Goal: Task Accomplishment & Management: Complete application form

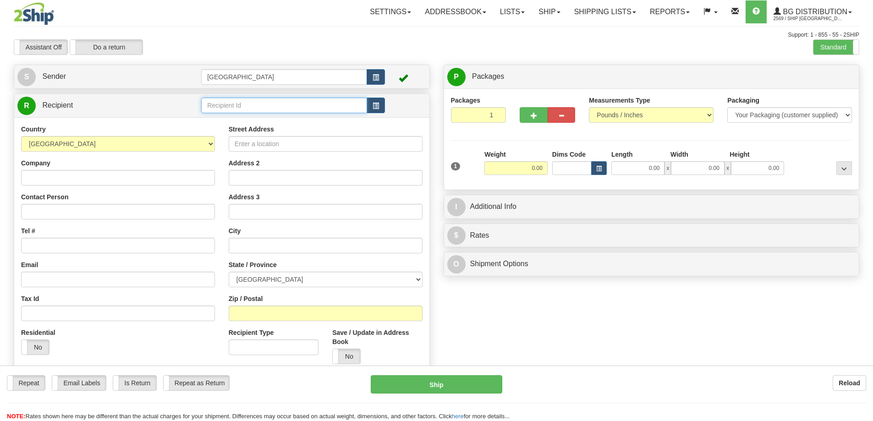
click at [228, 108] on input "text" at bounding box center [284, 106] width 166 height 16
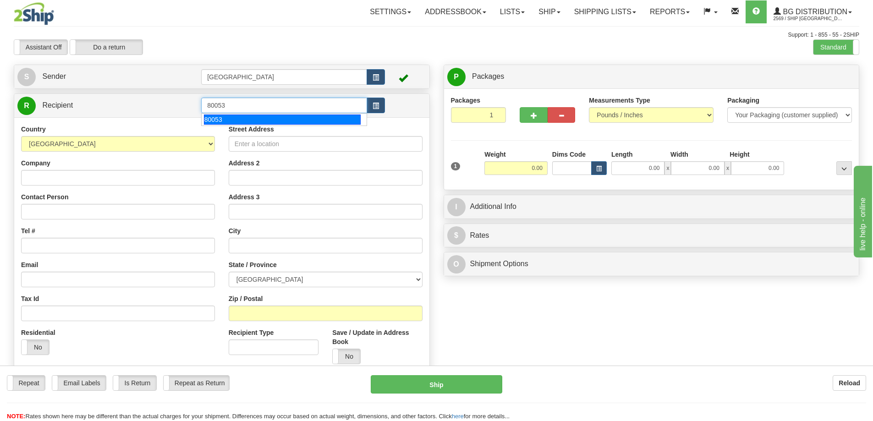
click at [223, 118] on div "80053" at bounding box center [282, 120] width 157 height 10
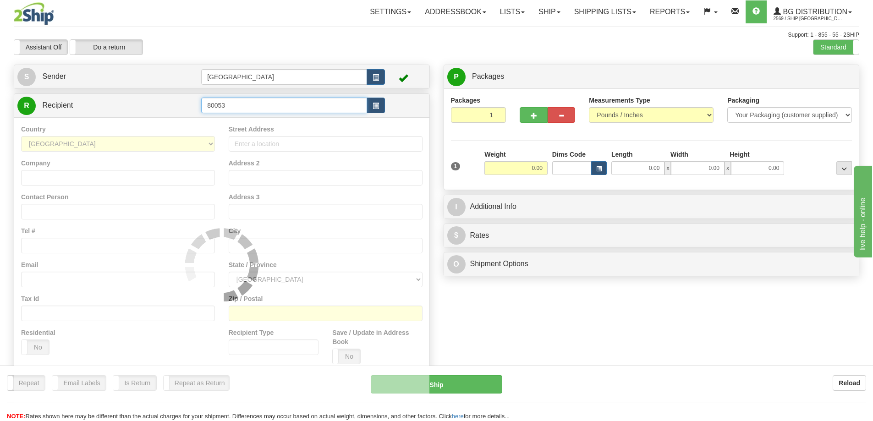
type input "80053"
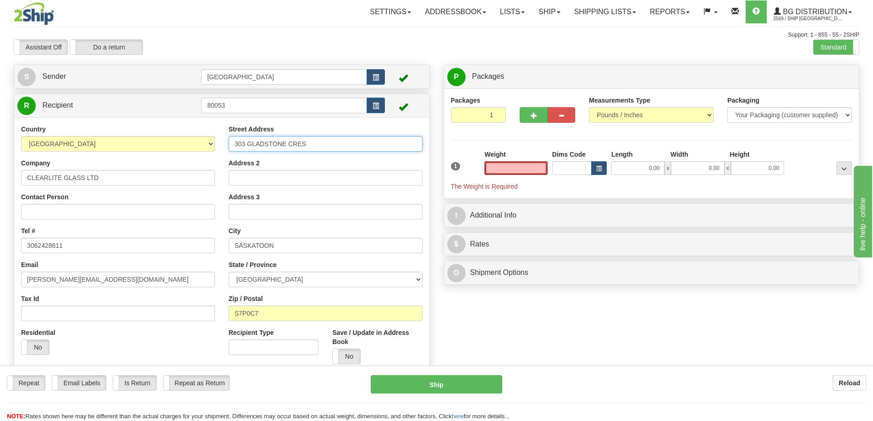
type input "0.00"
drag, startPoint x: 314, startPoint y: 143, endPoint x: 202, endPoint y: 151, distance: 113.1
click at [202, 151] on div "Country [GEOGRAPHIC_DATA] [GEOGRAPHIC_DATA] [GEOGRAPHIC_DATA] [GEOGRAPHIC_DATA]…" at bounding box center [221, 248] width 415 height 247
type input "[STREET_ADDRESS][PERSON_NAME]"
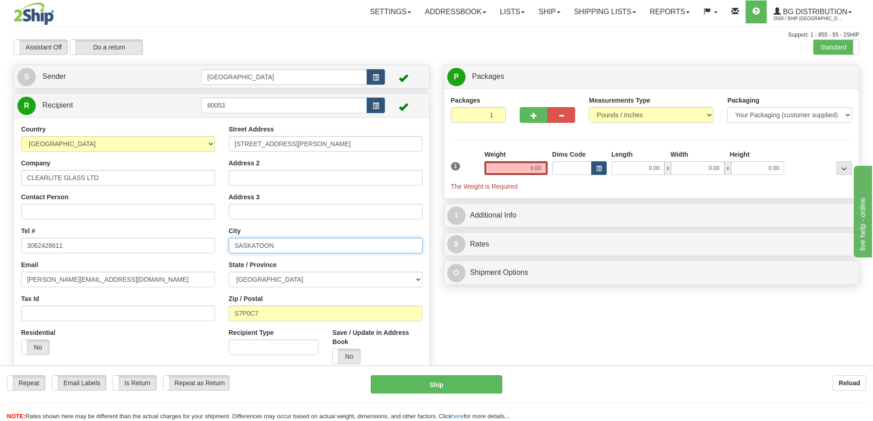
type input "[PERSON_NAME]"
type input "S4N 5X7"
click at [529, 112] on button "button" at bounding box center [534, 115] width 28 height 16
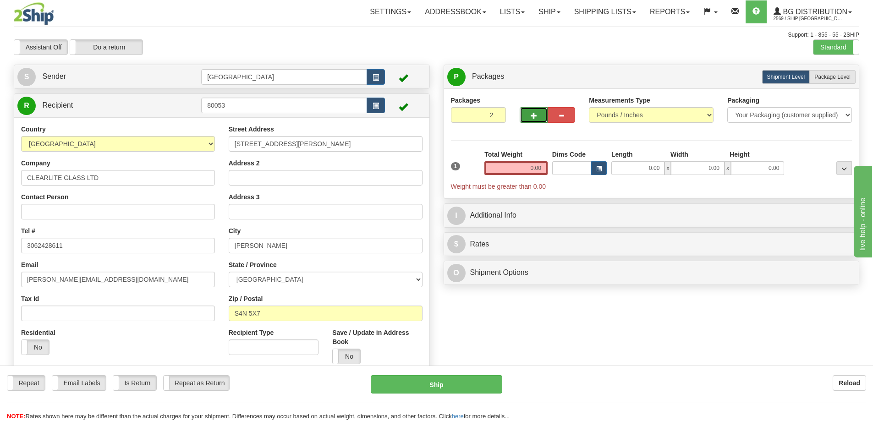
click at [529, 112] on button "button" at bounding box center [534, 115] width 28 height 16
type input "5"
click at [823, 76] on span "Package Level" at bounding box center [833, 77] width 36 height 6
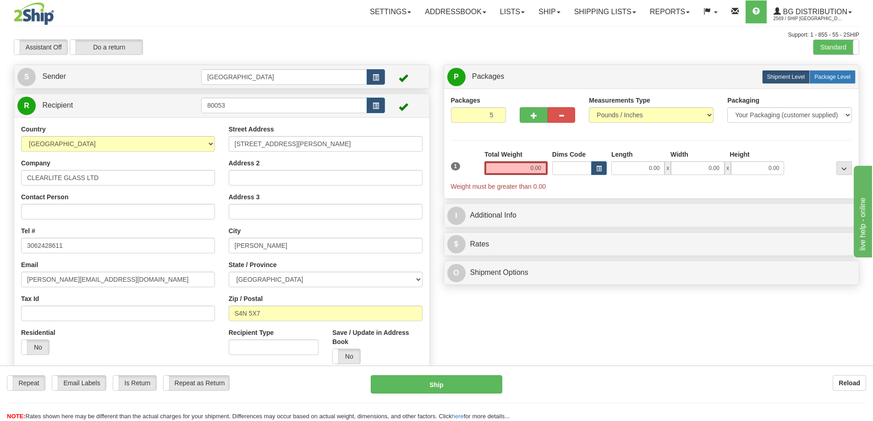
radio input "true"
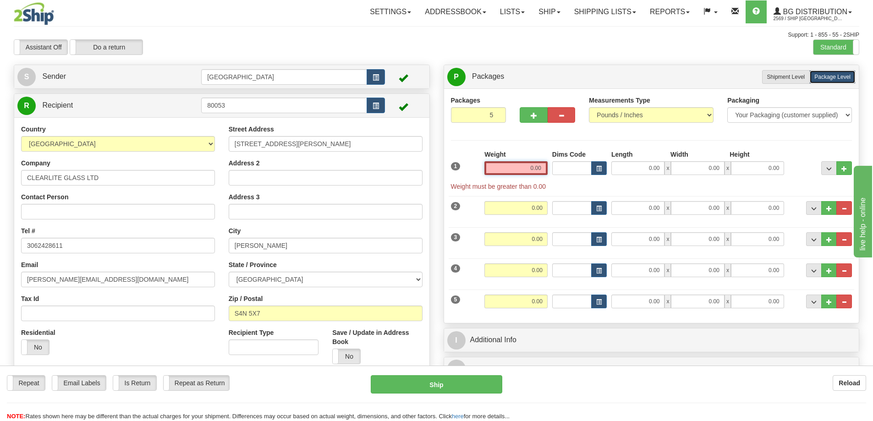
click at [541, 167] on input "0.00" at bounding box center [516, 168] width 63 height 14
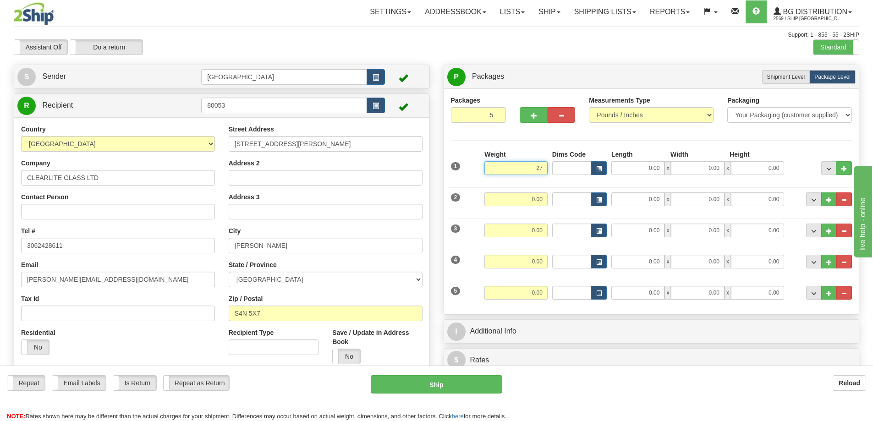
type input "27.00"
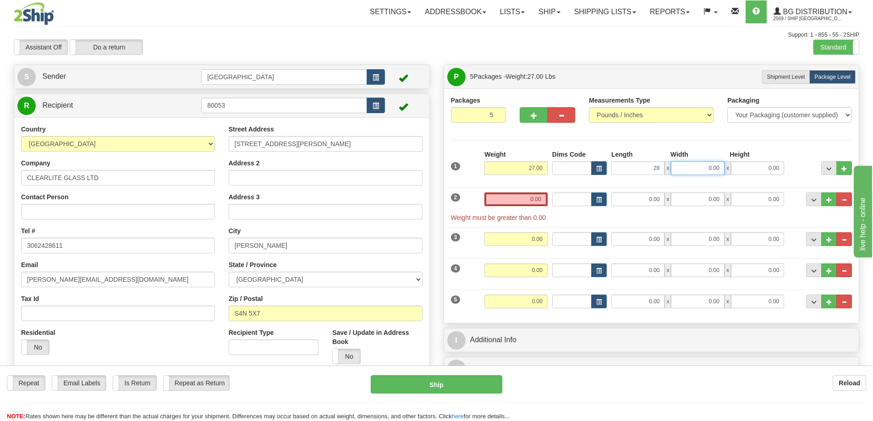
type input "28.00"
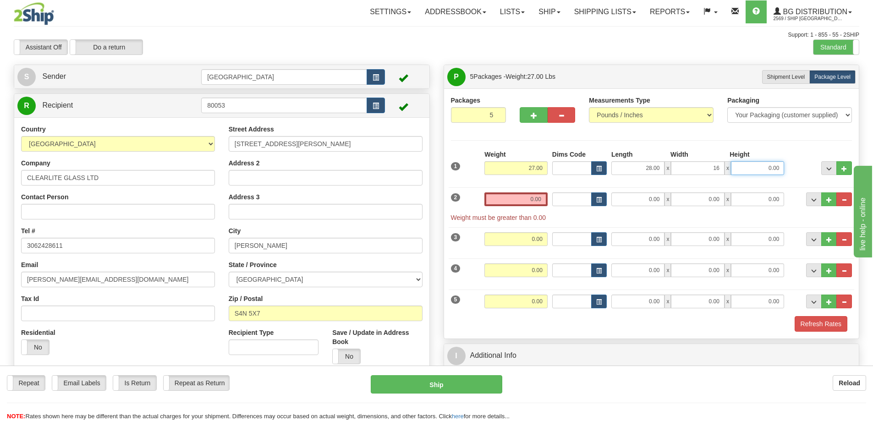
type input "16.00"
type input "4.00"
click at [543, 197] on input "0.00" at bounding box center [516, 200] width 63 height 14
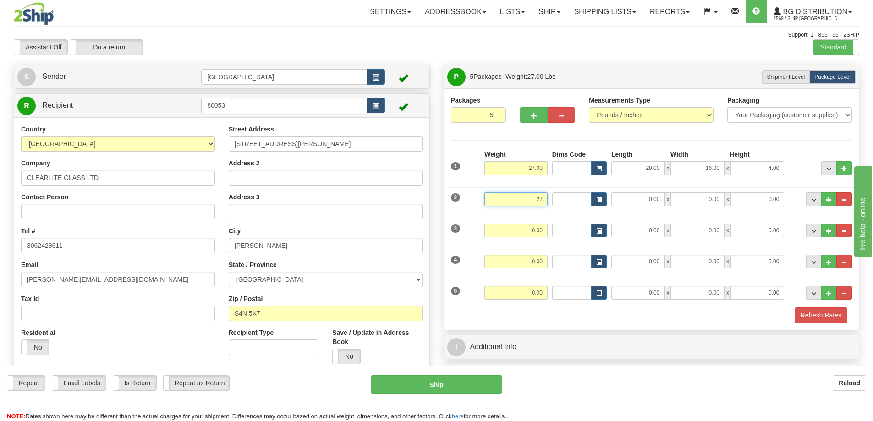
type input "27.00"
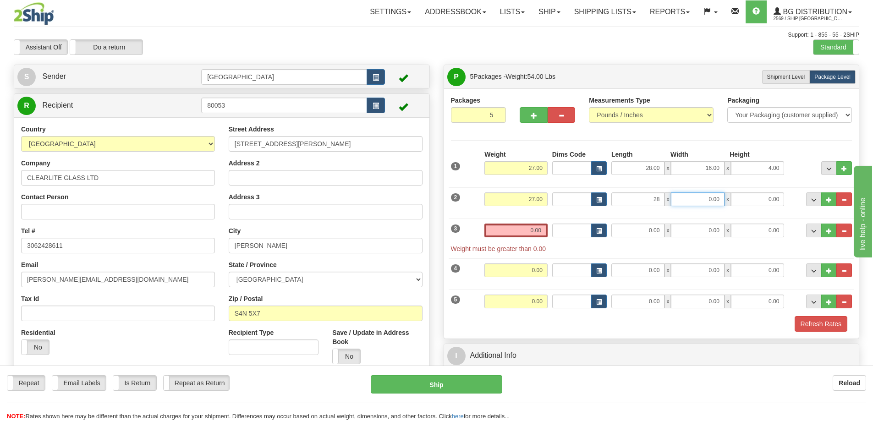
type input "28.00"
type input "16.00"
type input "4.00"
click at [541, 230] on input "0.00" at bounding box center [516, 231] width 63 height 14
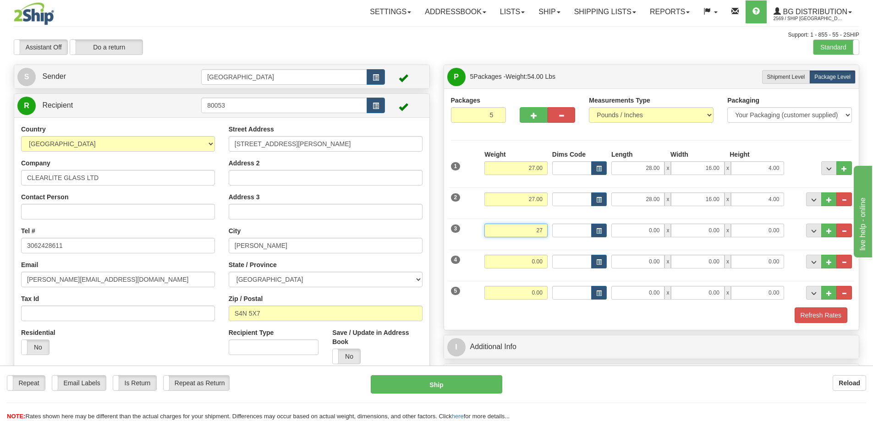
type input "27.00"
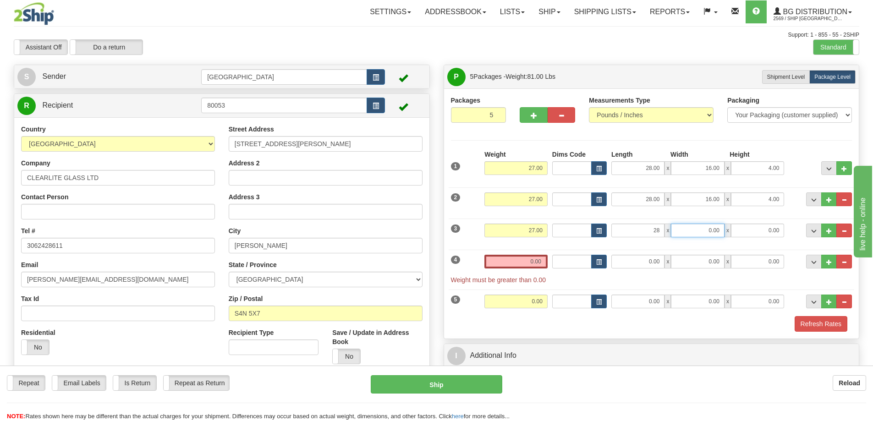
type input "28.00"
type input "16.00"
type input "4.00"
click at [541, 264] on input "0.00" at bounding box center [516, 262] width 63 height 14
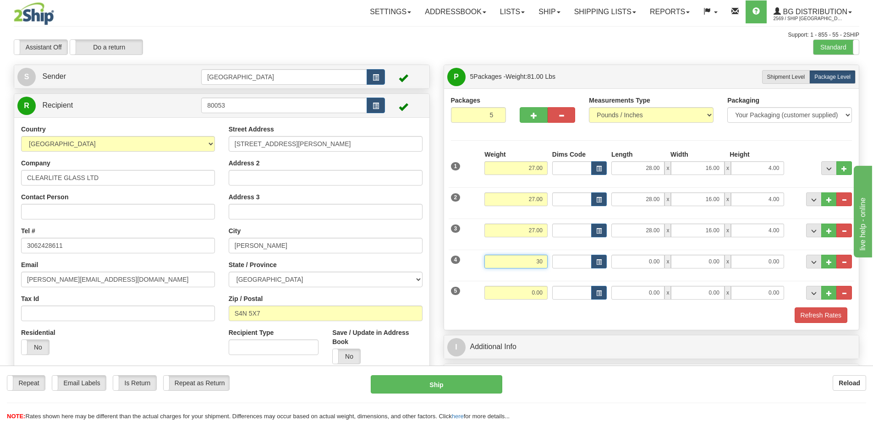
type input "30.00"
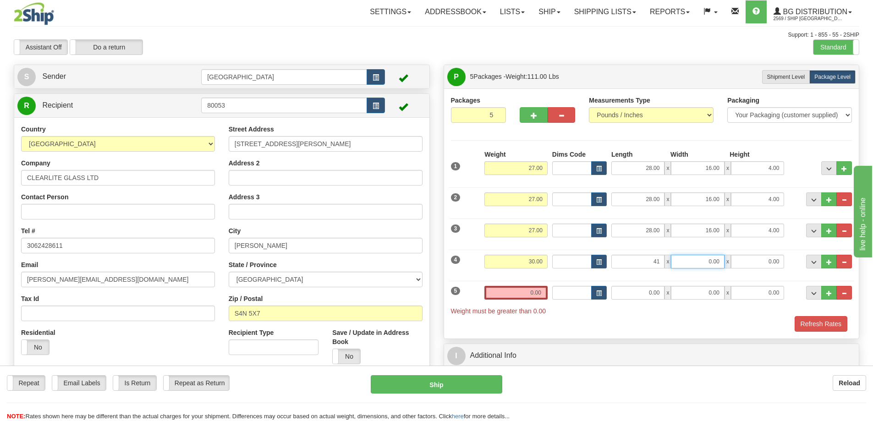
type input "41.00"
type input "5.00"
drag, startPoint x: 720, startPoint y: 263, endPoint x: 700, endPoint y: 266, distance: 20.0
click at [700, 266] on input "5.00" at bounding box center [697, 262] width 53 height 14
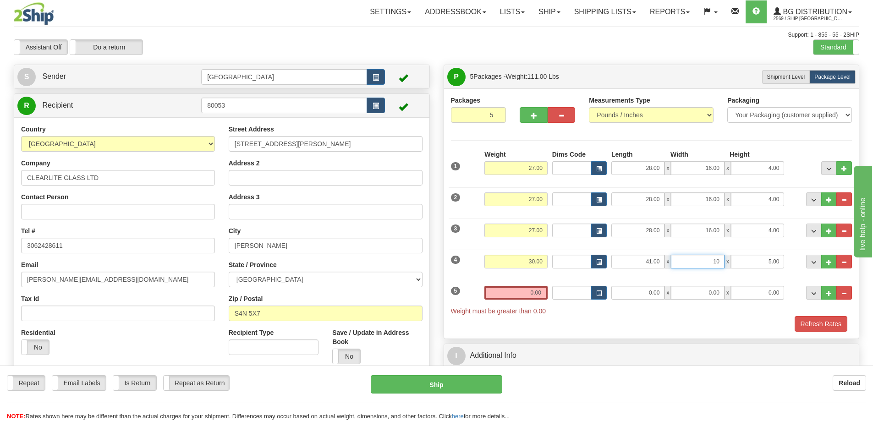
type input "1"
type input "5.00"
type input "10.00"
click at [544, 287] on input "0.00" at bounding box center [516, 293] width 63 height 14
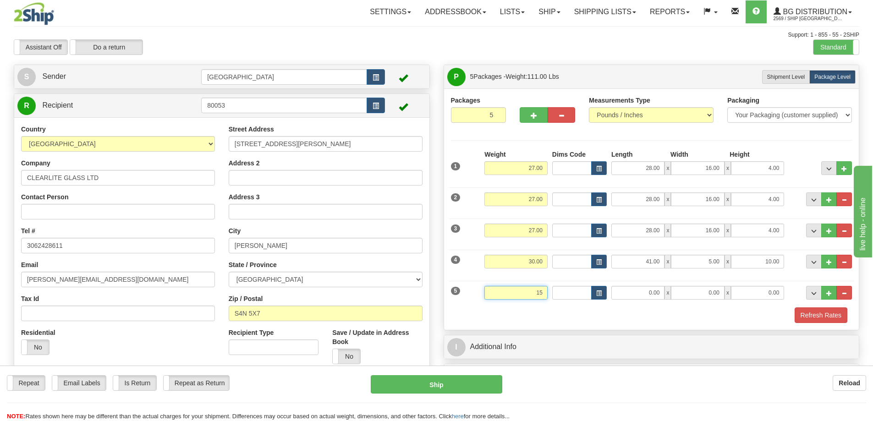
type input "15.00"
type input "41.00"
type input "5.00"
click at [812, 315] on button "Refresh Rates" at bounding box center [821, 316] width 53 height 16
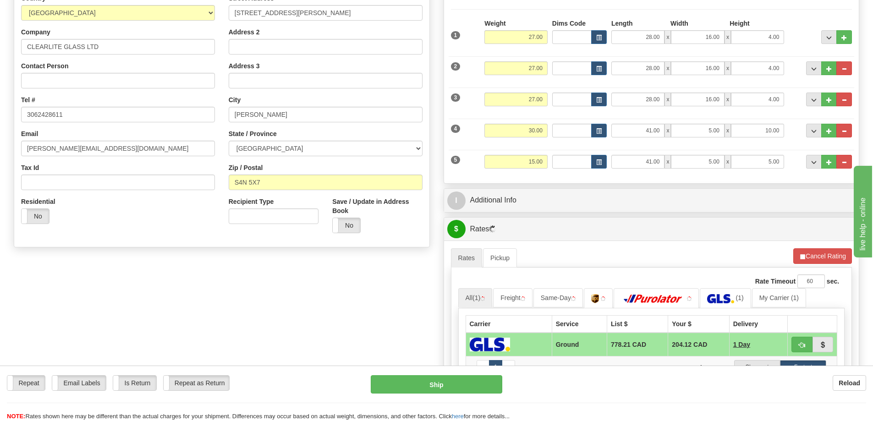
scroll to position [138, 0]
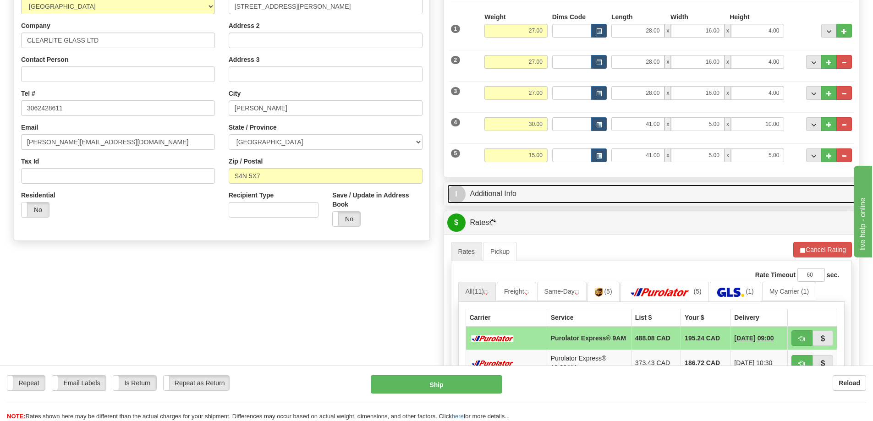
click at [625, 194] on link "I Additional Info" at bounding box center [651, 194] width 409 height 19
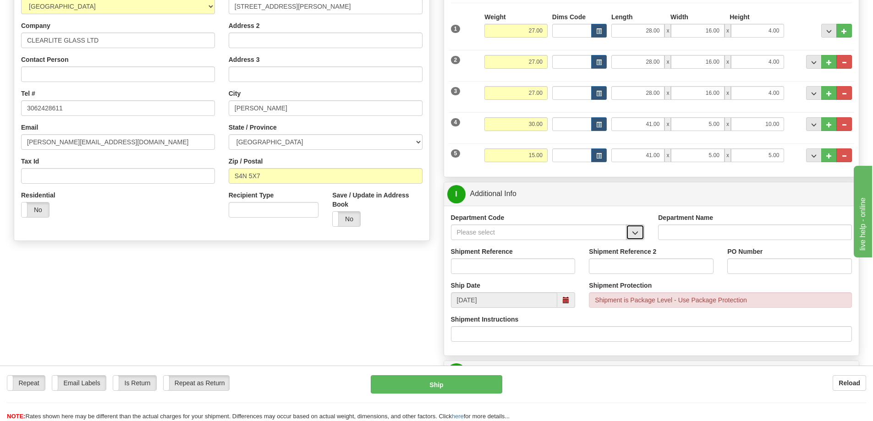
click at [634, 234] on span "button" at bounding box center [635, 233] width 6 height 6
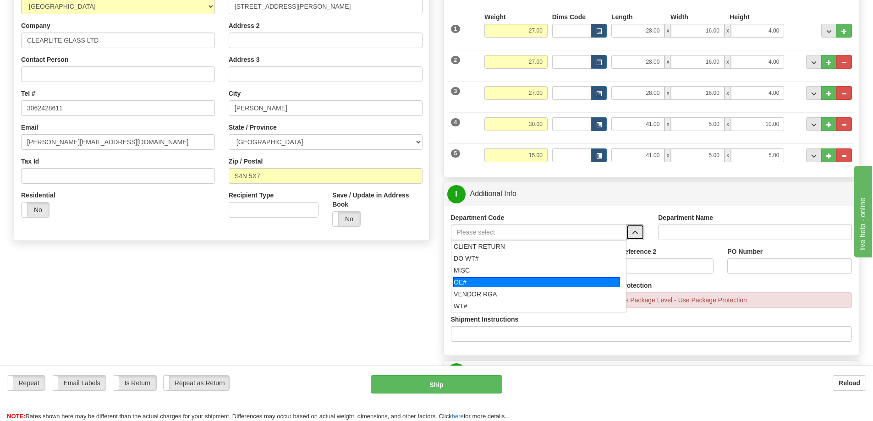
click at [493, 281] on div "OE#" at bounding box center [536, 282] width 167 height 10
type input "OE#"
type input "ORDERS"
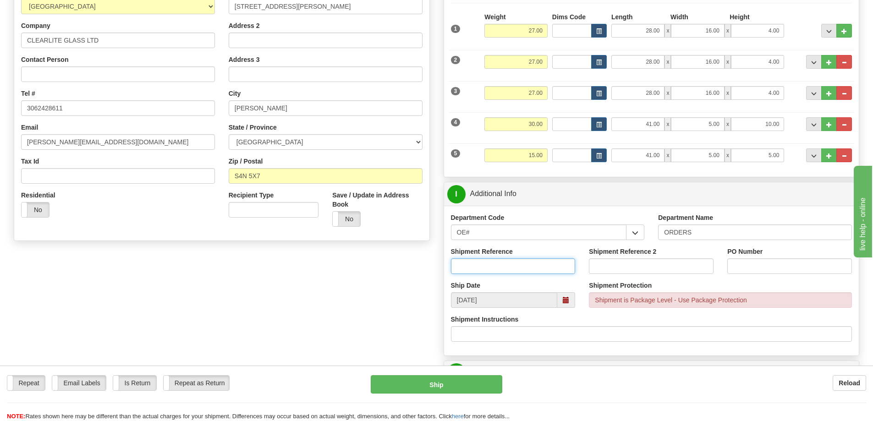
click at [503, 268] on input "Shipment Reference" at bounding box center [513, 267] width 125 height 16
type input "90039840-00"
click at [767, 271] on input "PO Number" at bounding box center [789, 267] width 125 height 16
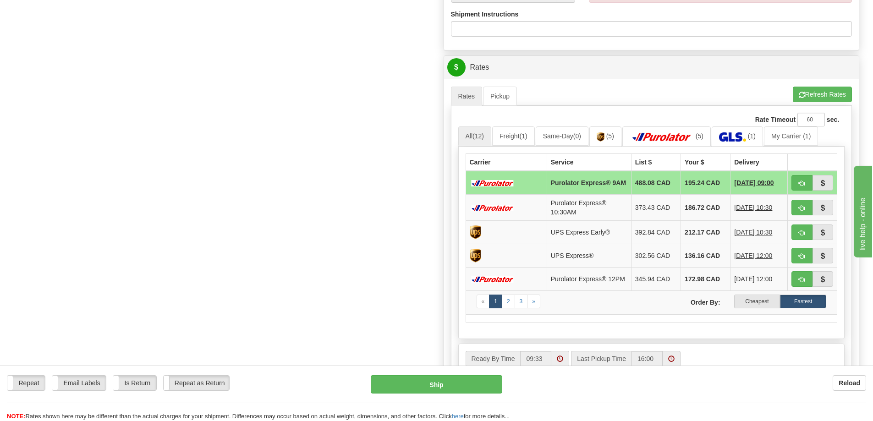
scroll to position [458, 0]
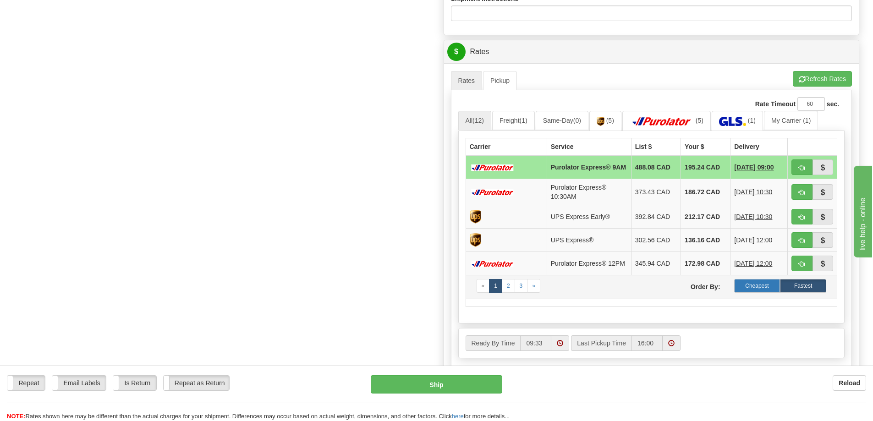
type input "R18678"
click at [743, 290] on label "Cheapest" at bounding box center [757, 286] width 46 height 14
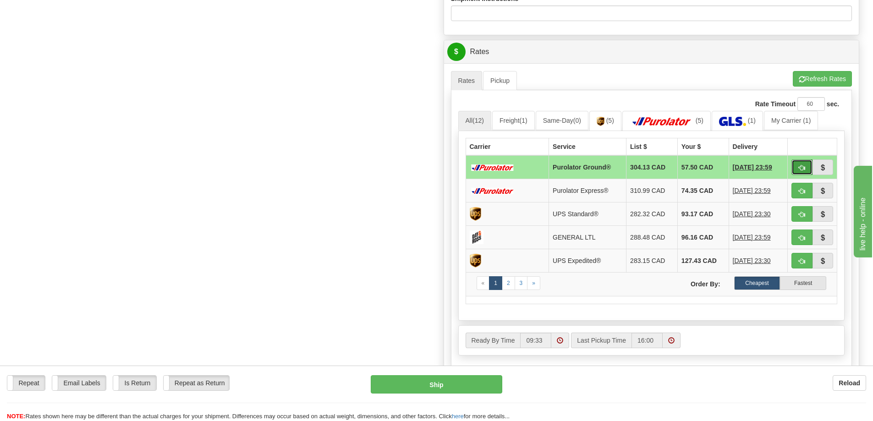
click at [803, 164] on button "button" at bounding box center [802, 168] width 21 height 16
type input "260"
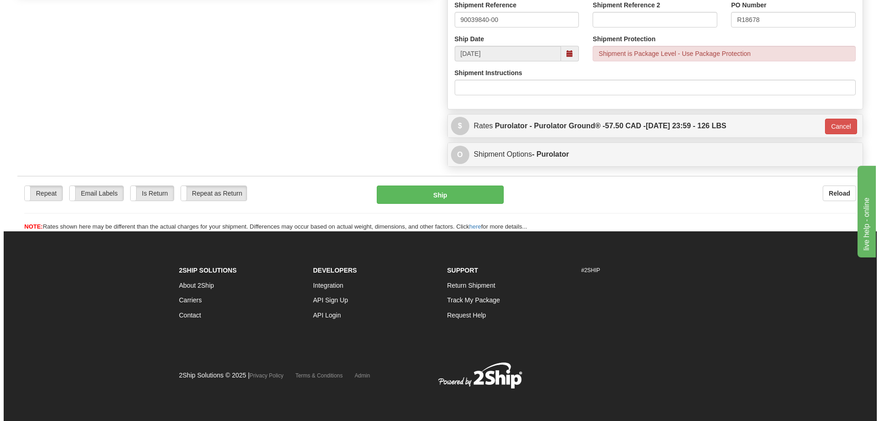
scroll to position [385, 0]
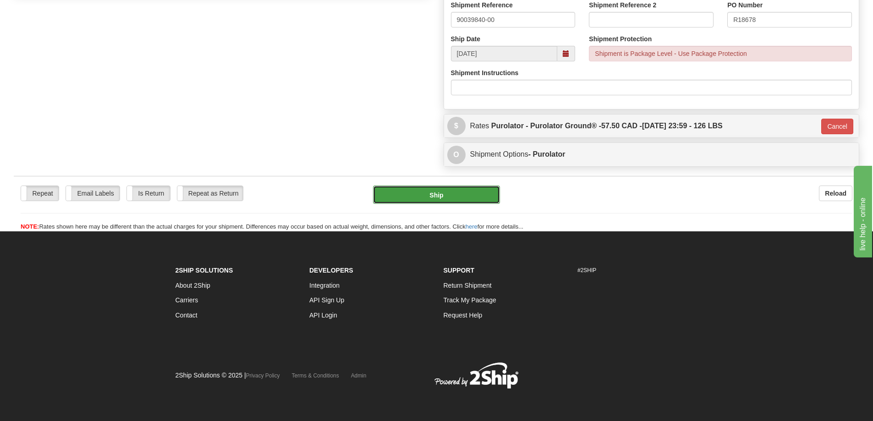
click at [441, 189] on button "Ship" at bounding box center [436, 195] width 127 height 18
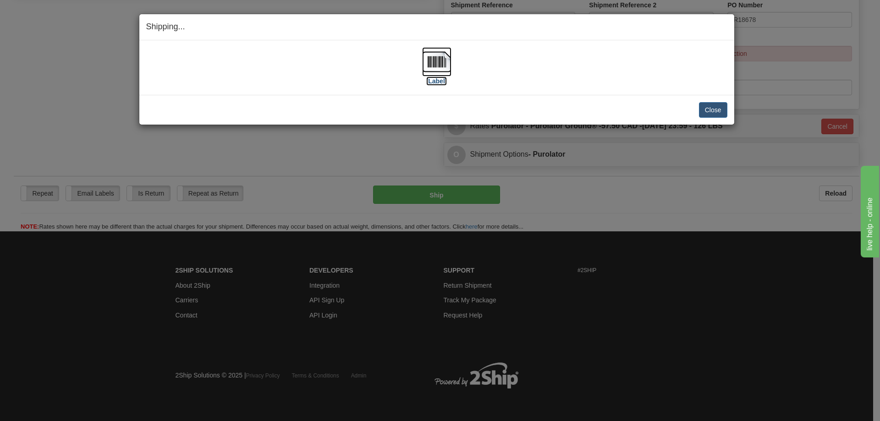
click at [442, 82] on label "[Label]" at bounding box center [436, 81] width 21 height 9
click at [714, 109] on button "Close" at bounding box center [713, 110] width 28 height 16
